Goal: Find contact information: Obtain details needed to contact an individual or organization

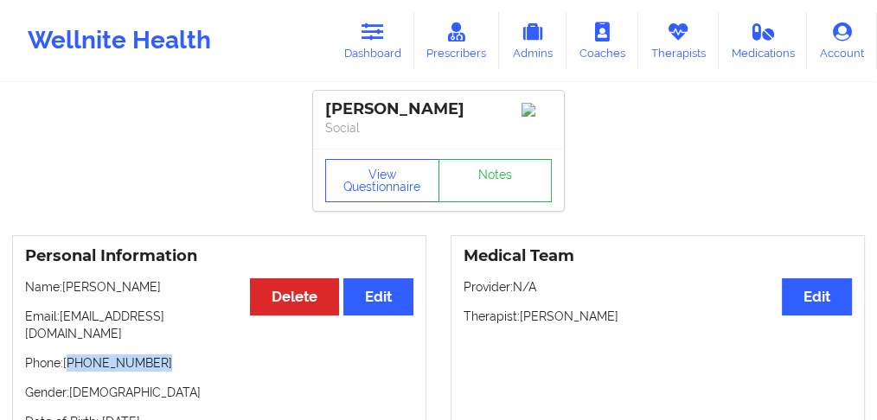
drag, startPoint x: 152, startPoint y: 368, endPoint x: 70, endPoint y: 368, distance: 82.2
click at [70, 368] on p "Phone: [PHONE_NUMBER]" at bounding box center [219, 363] width 388 height 17
copy p "[PHONE_NUMBER]"
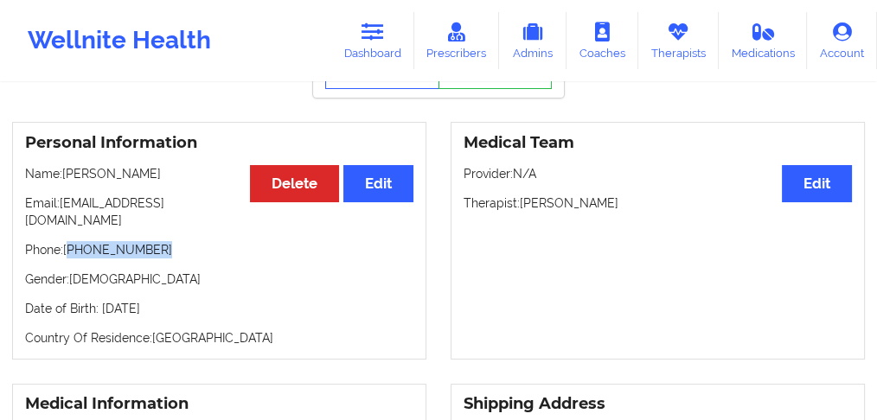
scroll to position [115, 0]
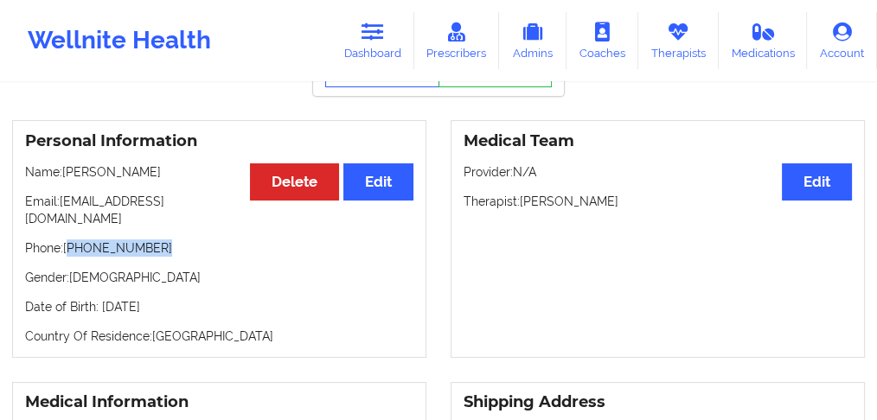
click at [173, 254] on p "Phone: [PHONE_NUMBER]" at bounding box center [219, 248] width 388 height 17
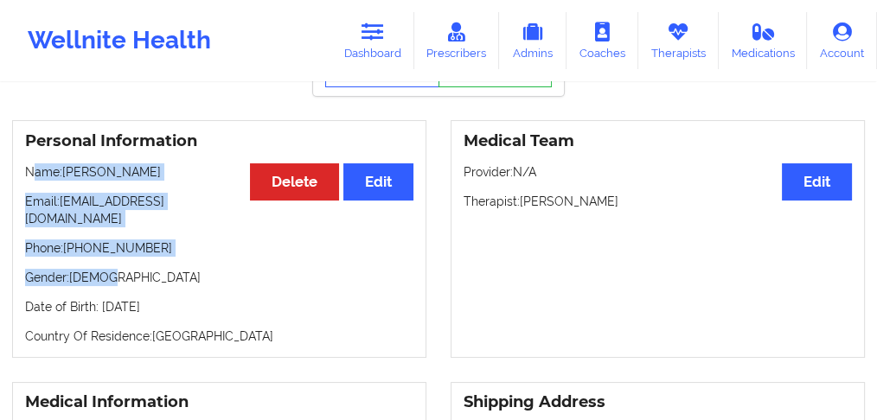
drag, startPoint x: 168, startPoint y: 261, endPoint x: 98, endPoint y: 245, distance: 72.0
click at [30, 195] on div "Personal Information Edit Delete Name: [PERSON_NAME] Email: [PERSON_NAME][EMAIL…" at bounding box center [219, 239] width 414 height 238
click at [99, 247] on p "Phone: [PHONE_NUMBER]" at bounding box center [219, 248] width 388 height 17
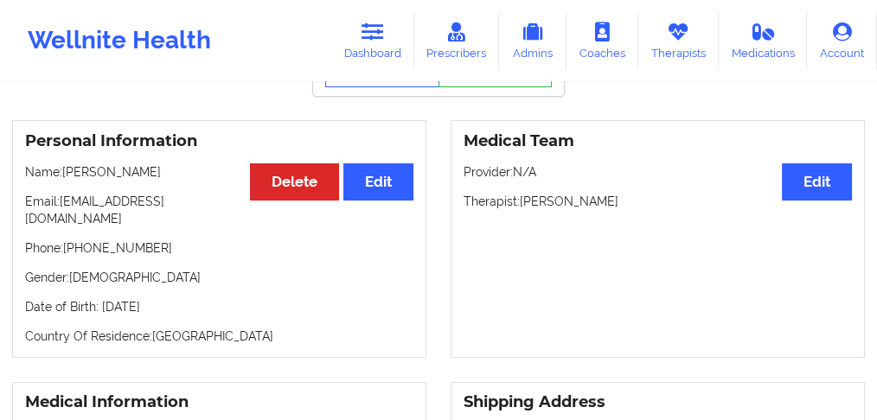
click at [135, 301] on p "Date of Birth: [DEMOGRAPHIC_DATA]" at bounding box center [219, 306] width 388 height 17
drag, startPoint x: 220, startPoint y: 312, endPoint x: 22, endPoint y: 189, distance: 232.8
click at [22, 189] on div "Personal Information Edit Delete Name: [PERSON_NAME] Email: [PERSON_NAME][EMAIL…" at bounding box center [219, 239] width 414 height 238
copy div "Name: [PERSON_NAME] Email: [PERSON_NAME][EMAIL_ADDRESS][DOMAIN_NAME] Phone: [PH…"
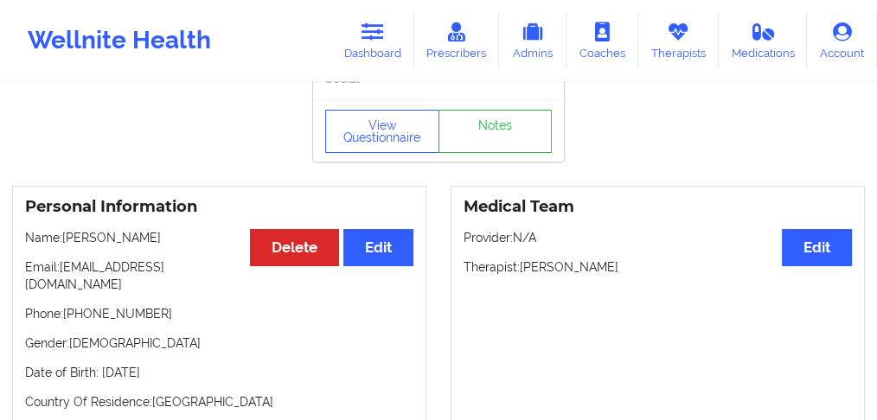
scroll to position [0, 0]
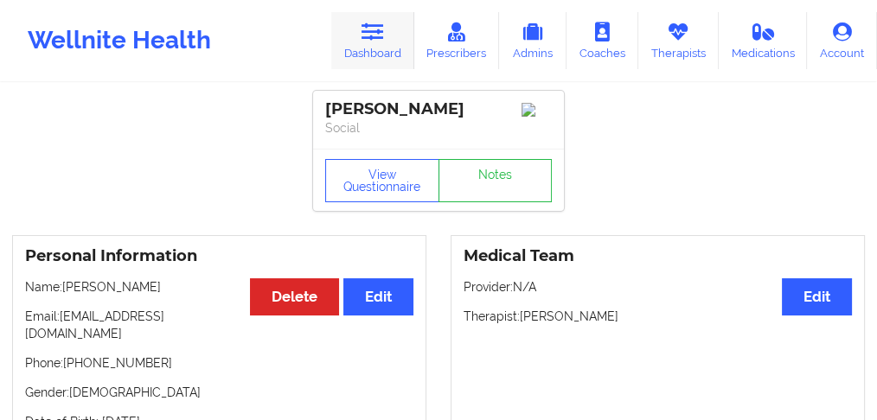
click at [370, 49] on link "Dashboard" at bounding box center [372, 40] width 83 height 57
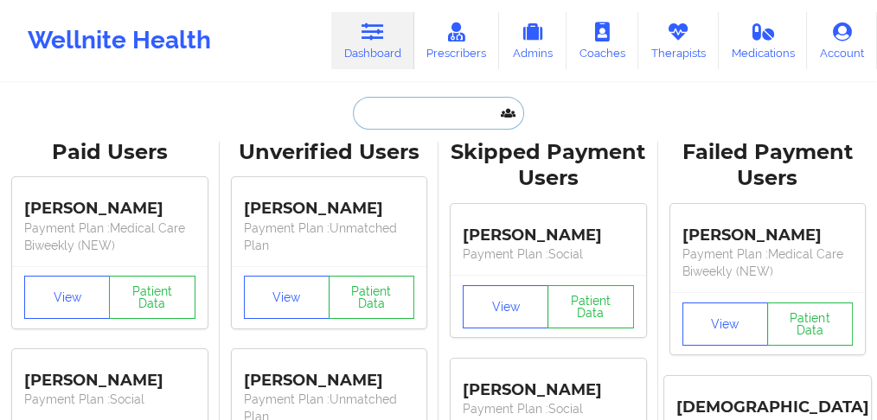
click at [390, 111] on input "text" at bounding box center [438, 113] width 171 height 33
paste input "[PERSON_NAME]"
type input "[PERSON_NAME]"
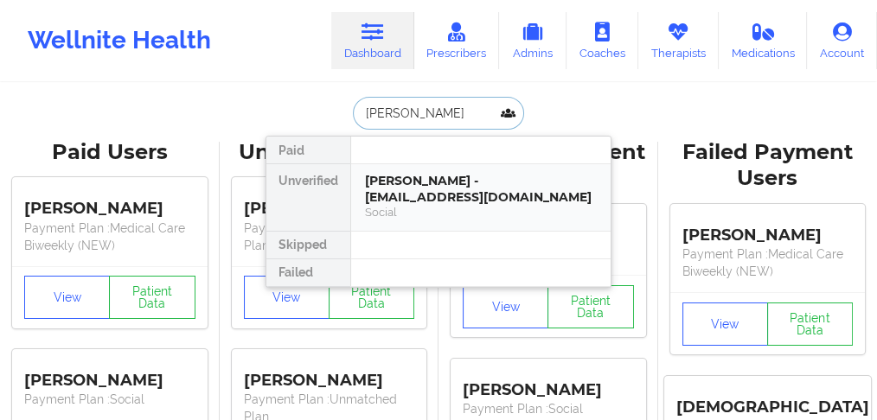
click at [420, 178] on div "[PERSON_NAME] - [EMAIL_ADDRESS][DOMAIN_NAME]" at bounding box center [481, 189] width 232 height 32
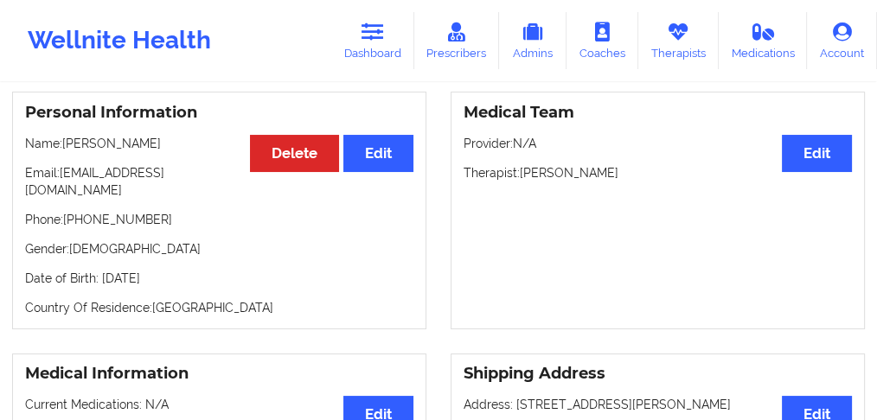
scroll to position [202, 0]
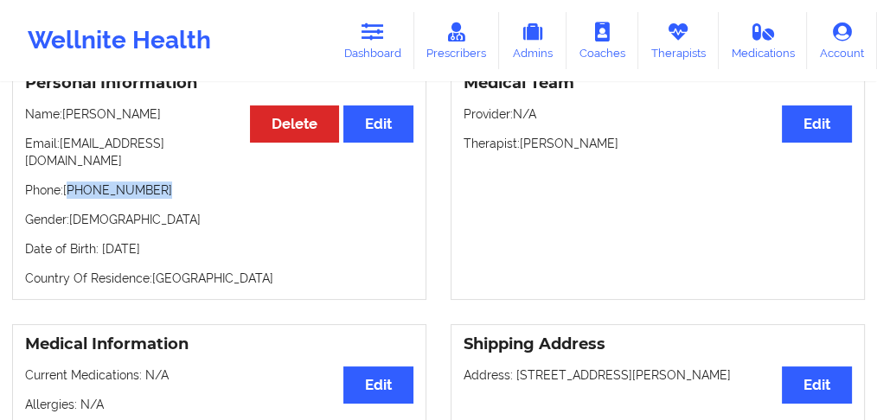
drag, startPoint x: 163, startPoint y: 175, endPoint x: 70, endPoint y: 173, distance: 92.6
click at [70, 182] on p "Phone: [PHONE_NUMBER]" at bounding box center [219, 190] width 388 height 17
copy p "[PHONE_NUMBER]"
click at [176, 182] on p "Phone: [PHONE_NUMBER]" at bounding box center [219, 190] width 388 height 17
drag, startPoint x: 134, startPoint y: 171, endPoint x: 70, endPoint y: 166, distance: 64.2
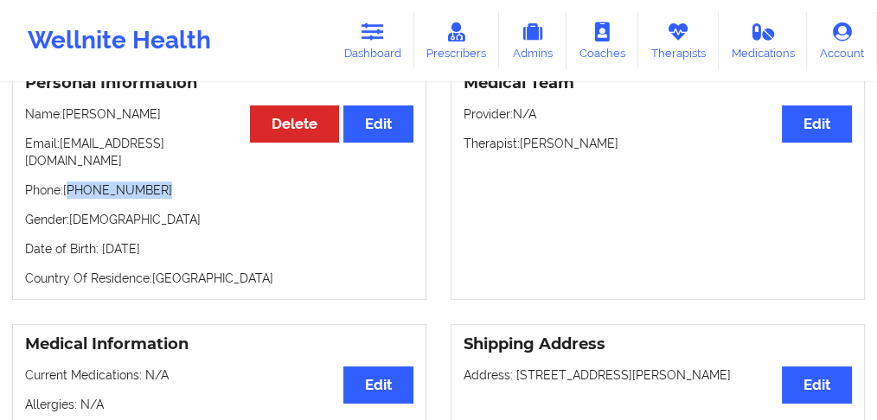
click at [70, 182] on p "Phone: [PHONE_NUMBER]" at bounding box center [219, 190] width 388 height 17
copy p "[PHONE_NUMBER]"
click at [385, 44] on link "Dashboard" at bounding box center [372, 40] width 83 height 57
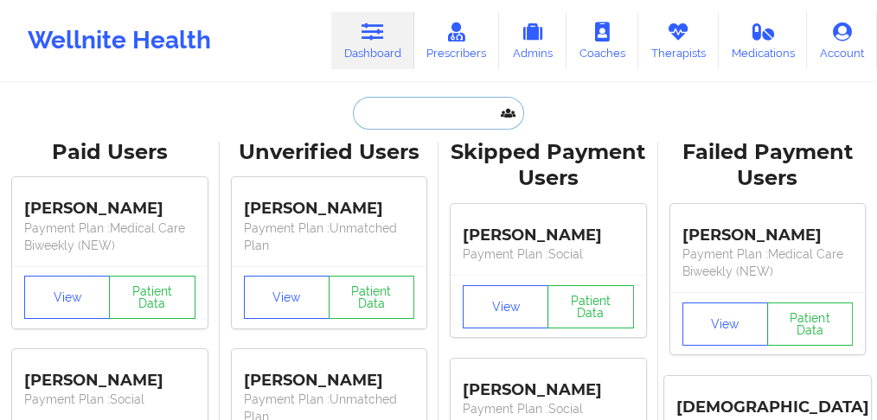
click at [404, 120] on input "text" at bounding box center [438, 113] width 171 height 33
paste input "Lebindra"
type input "Lebindra"
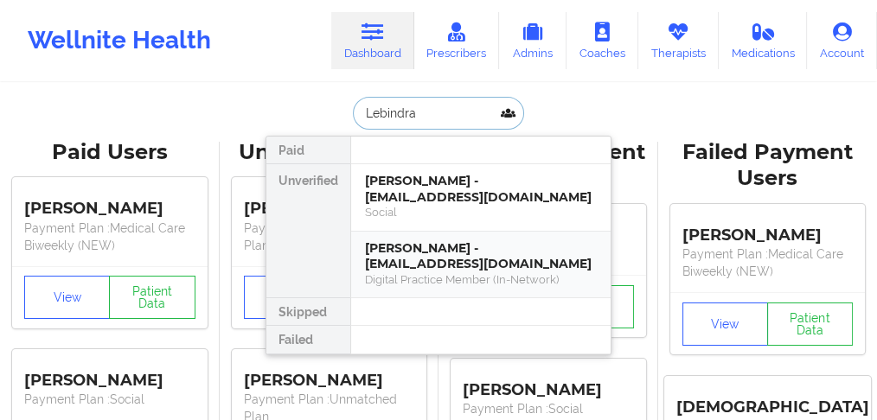
click at [440, 272] on div "Digital Practice Member (In-Network)" at bounding box center [481, 279] width 232 height 15
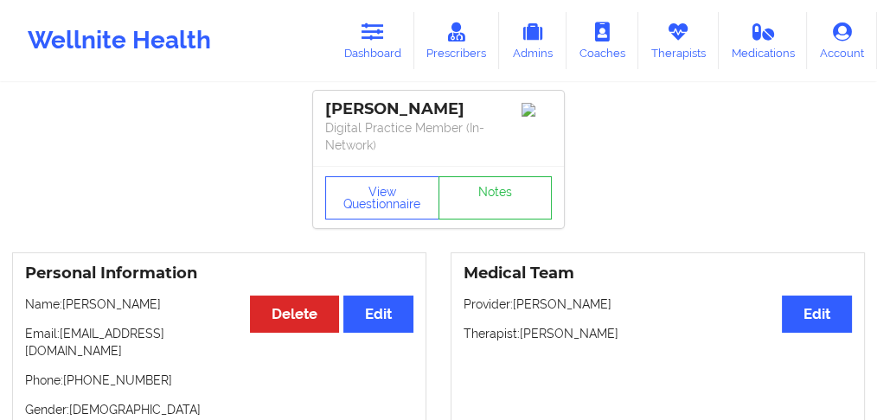
scroll to position [115, 0]
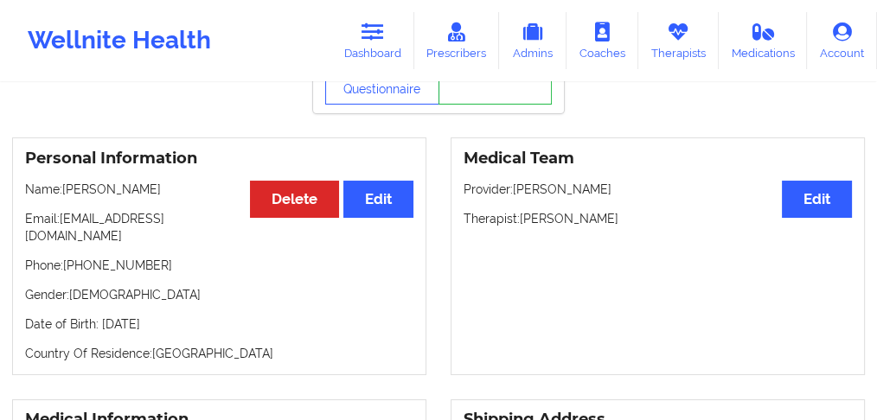
click at [112, 257] on p "Phone: [PHONE_NUMBER]" at bounding box center [219, 265] width 388 height 17
copy p "17866125531"
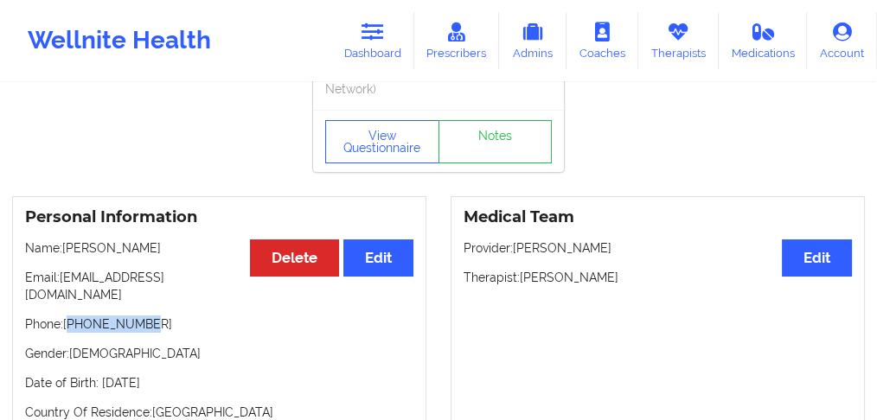
scroll to position [0, 0]
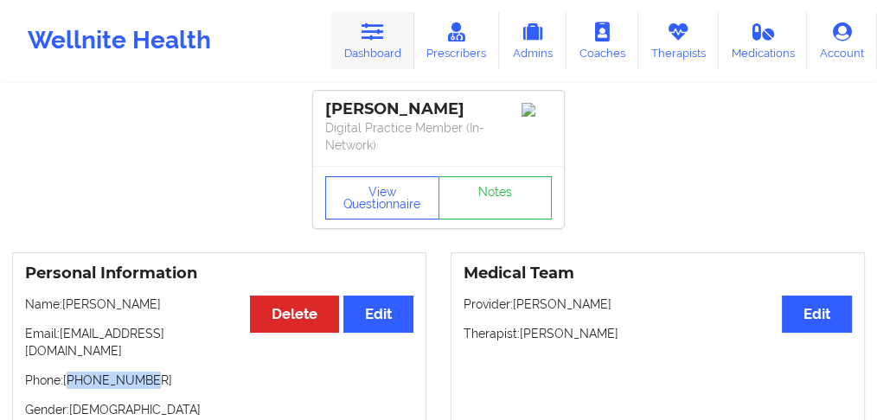
click at [390, 51] on link "Dashboard" at bounding box center [372, 40] width 83 height 57
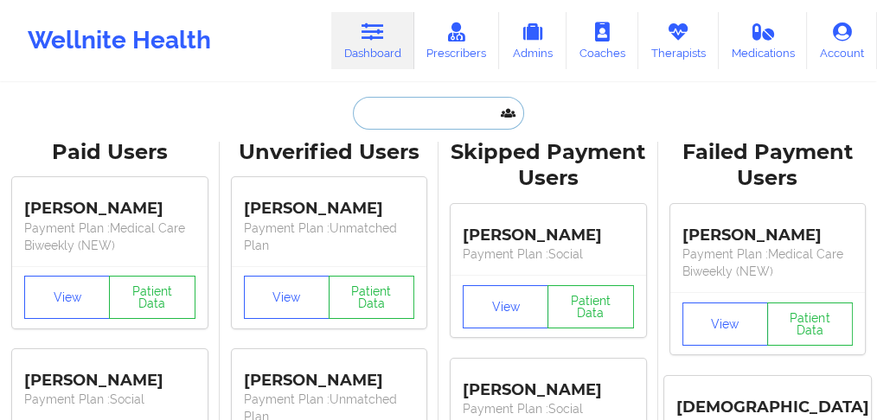
click at [419, 110] on input "text" at bounding box center [438, 113] width 171 height 33
paste input "[PERSON_NAME]"
type input "[PERSON_NAME]"
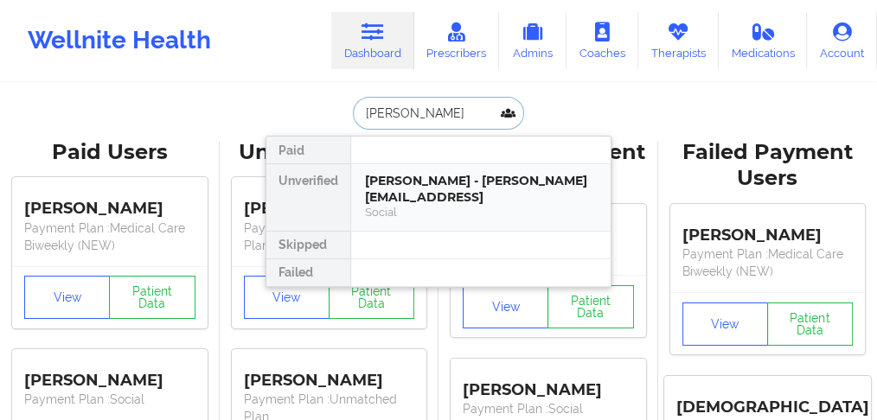
click at [463, 197] on div "[PERSON_NAME] - [PERSON_NAME][EMAIL_ADDRESS]" at bounding box center [481, 189] width 232 height 32
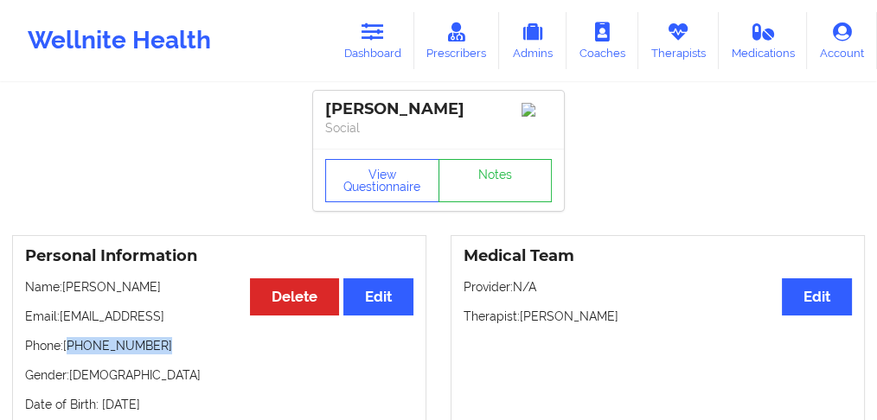
drag, startPoint x: 164, startPoint y: 345, endPoint x: 68, endPoint y: 353, distance: 96.3
click at [68, 353] on p "Phone: [PHONE_NUMBER]" at bounding box center [219, 345] width 388 height 17
copy p "[PHONE_NUMBER]"
click at [384, 43] on link "Dashboard" at bounding box center [372, 40] width 83 height 57
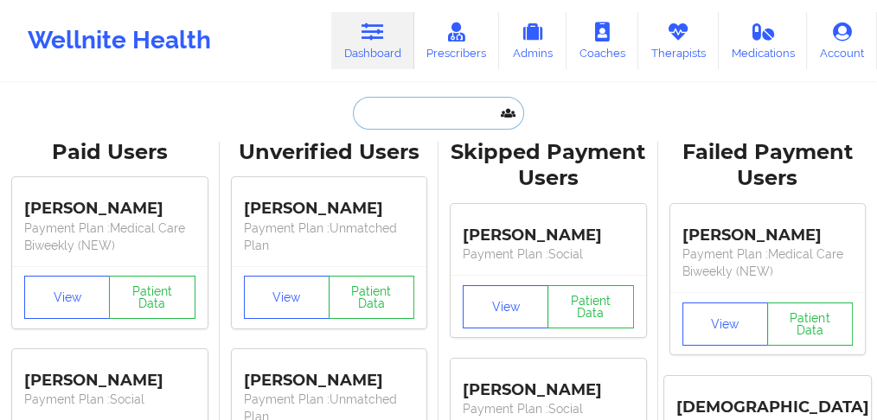
click at [388, 119] on input "text" at bounding box center [438, 113] width 171 height 33
paste input "MAHARAJ"
type input "MAHARAJ"
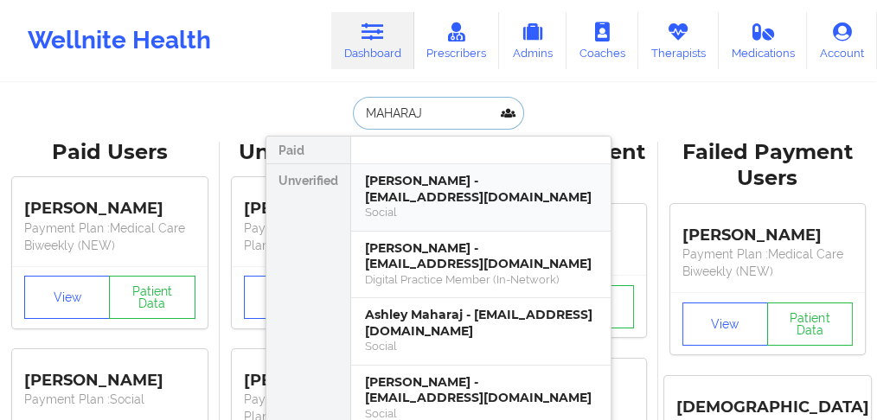
click at [391, 193] on div "[PERSON_NAME] - [EMAIL_ADDRESS][DOMAIN_NAME]" at bounding box center [481, 189] width 232 height 32
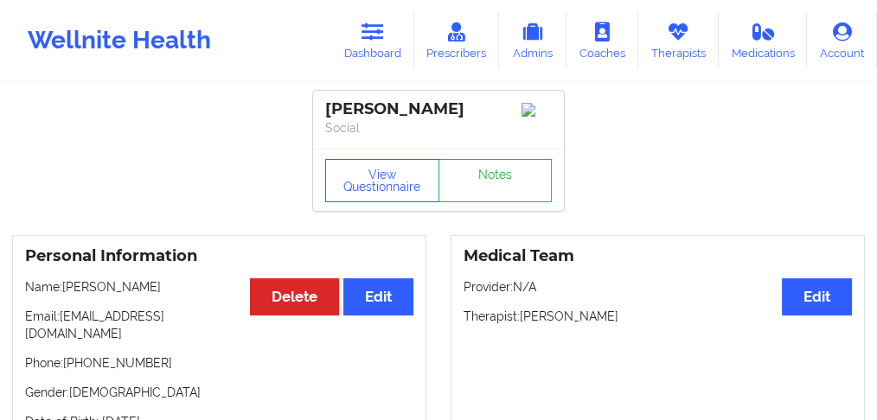
click at [130, 289] on p "Name: [PERSON_NAME]" at bounding box center [219, 287] width 388 height 17
copy p "maharaj"
